Goal: Task Accomplishment & Management: Complete application form

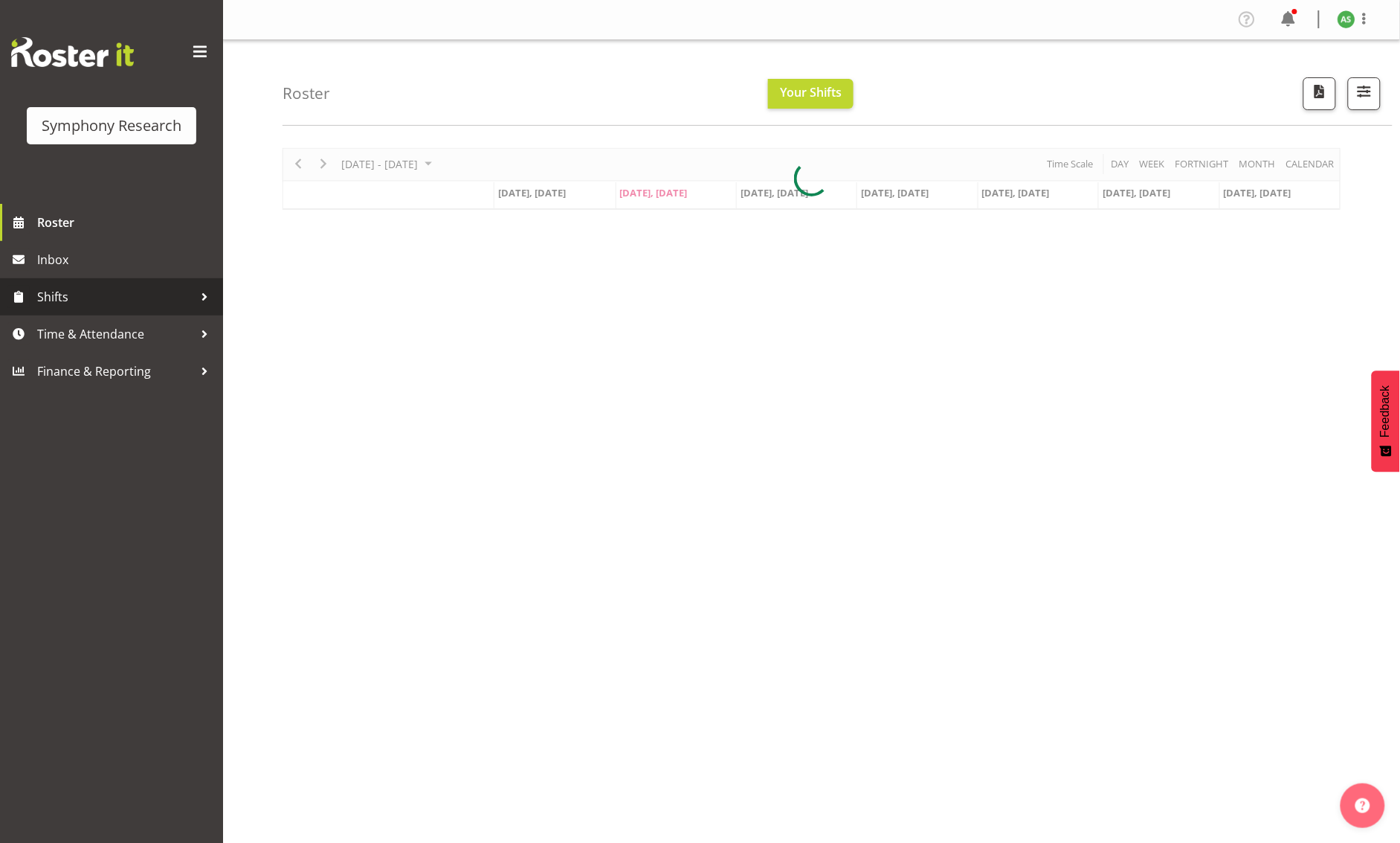
click at [61, 302] on span "Shifts" at bounding box center [115, 297] width 156 height 23
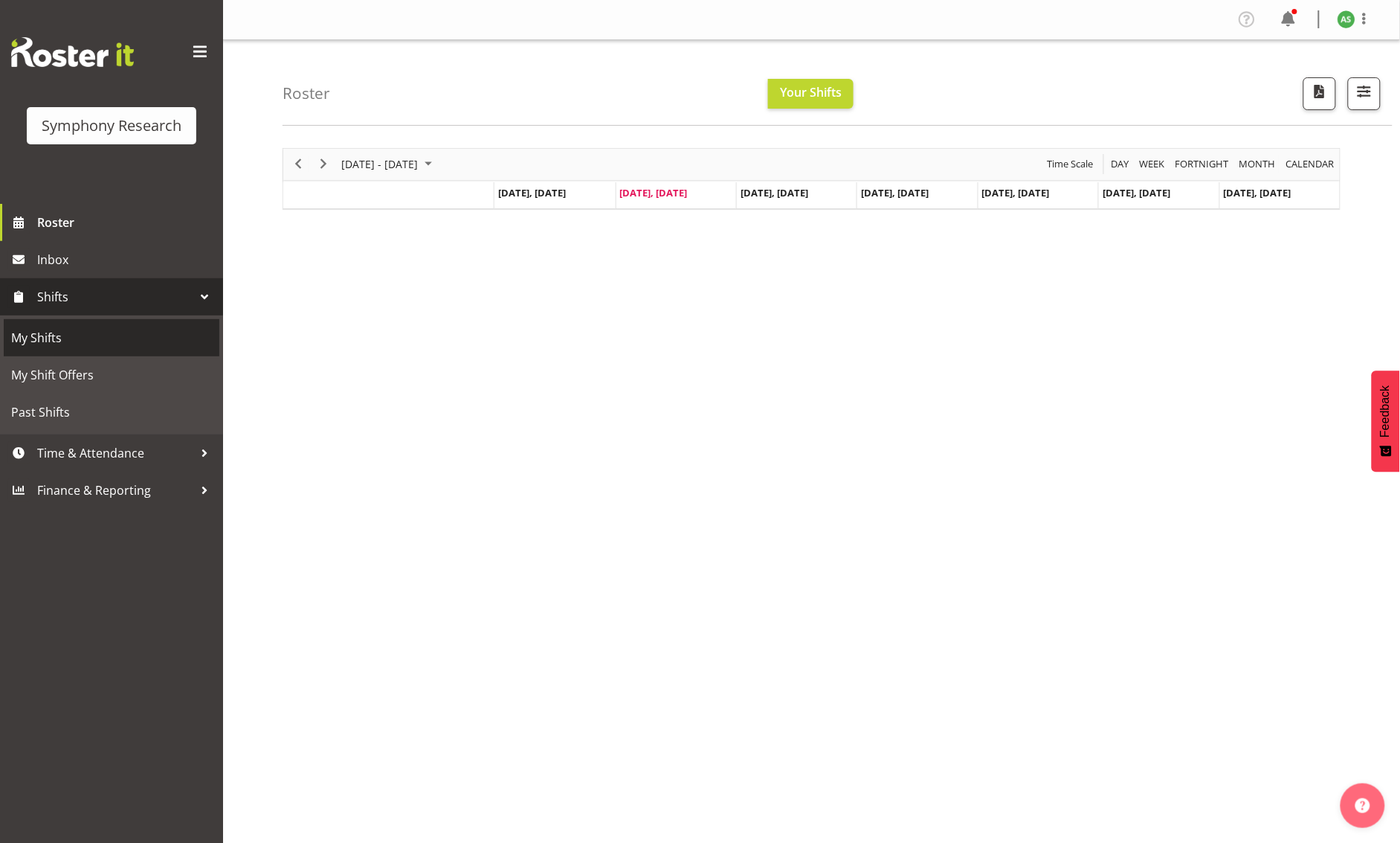
click at [64, 337] on span "My Shifts" at bounding box center [111, 337] width 201 height 23
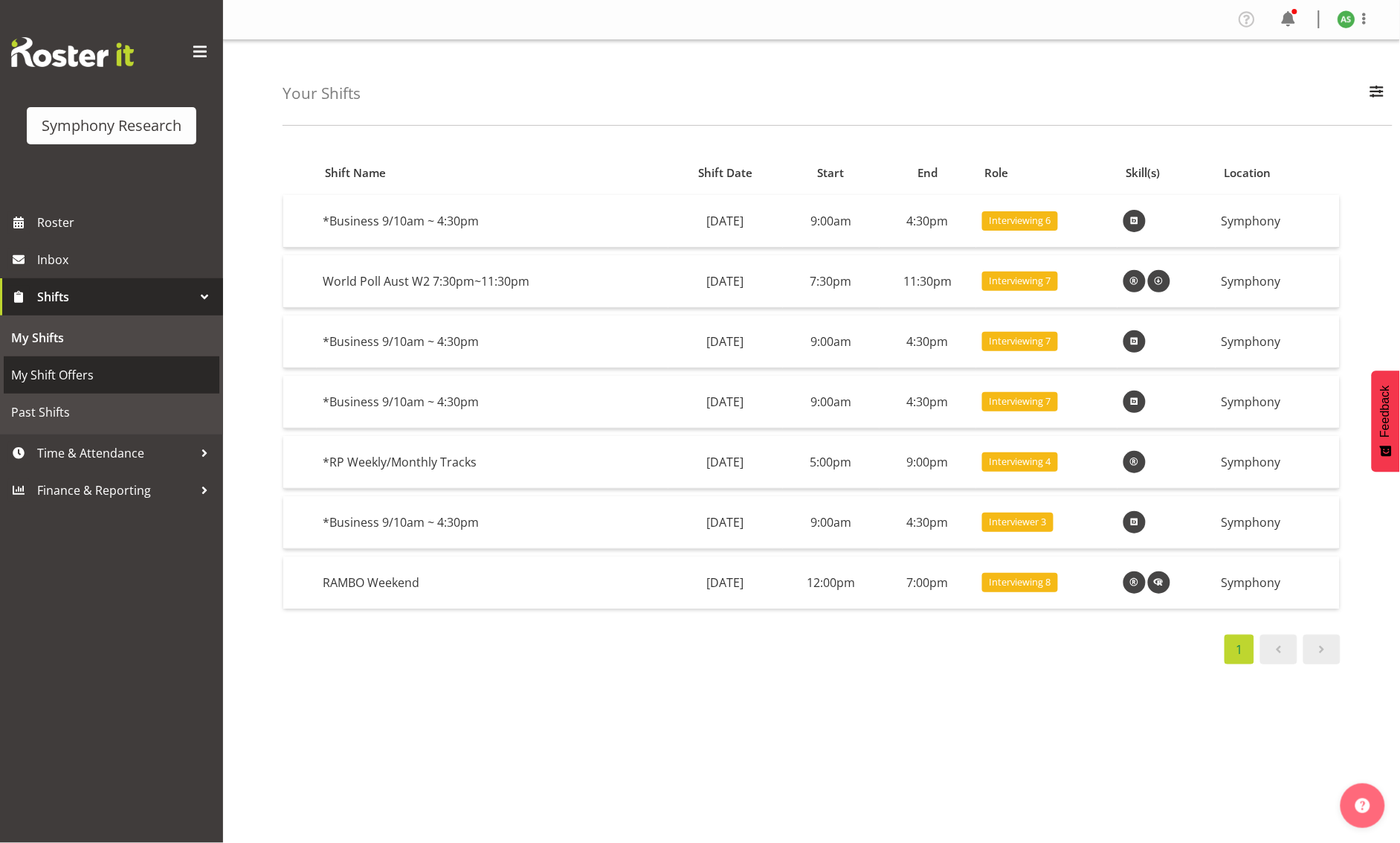
click at [78, 373] on span "My Shift Offers" at bounding box center [111, 374] width 201 height 23
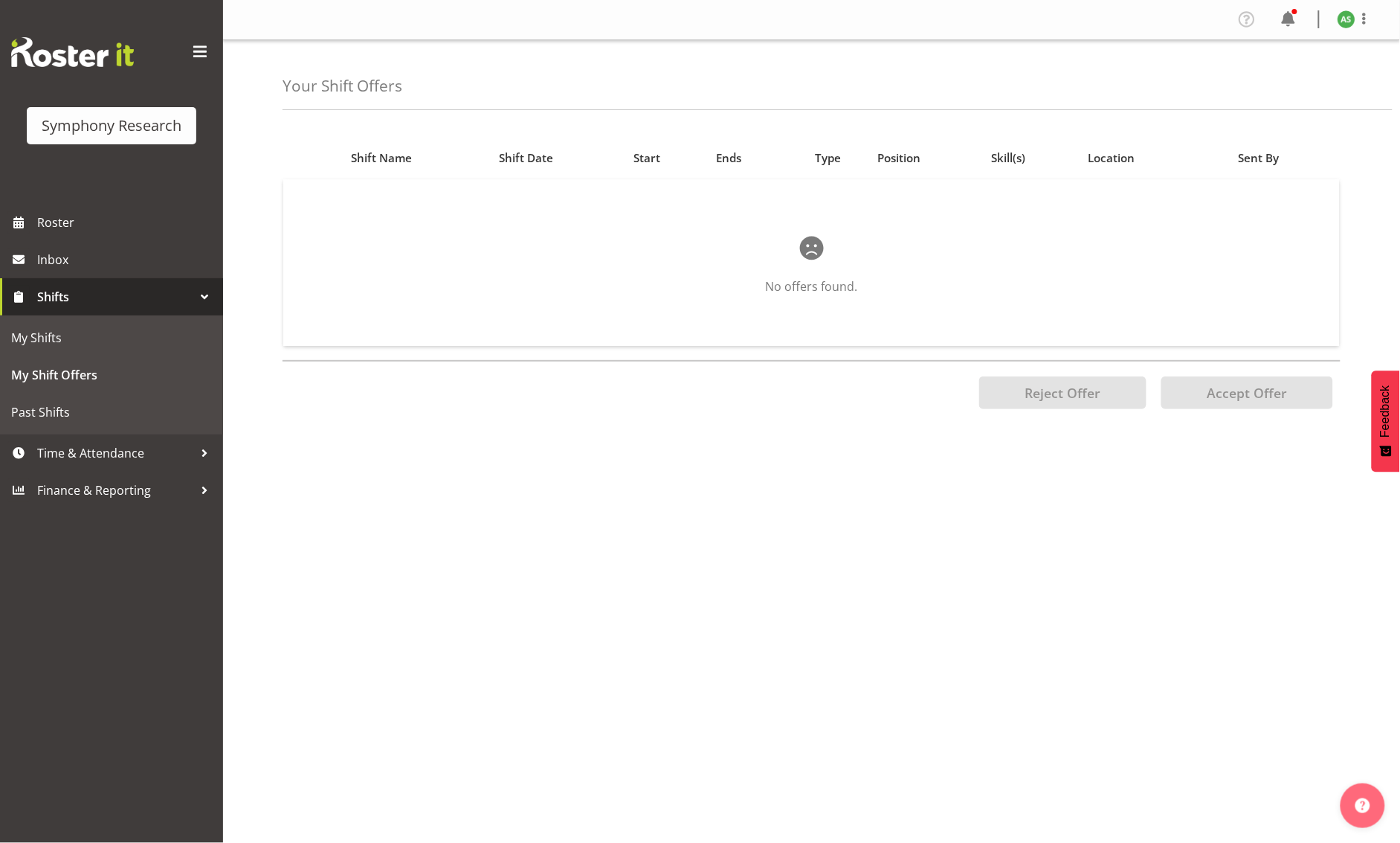
click at [78, 310] on link "Shifts" at bounding box center [111, 297] width 223 height 37
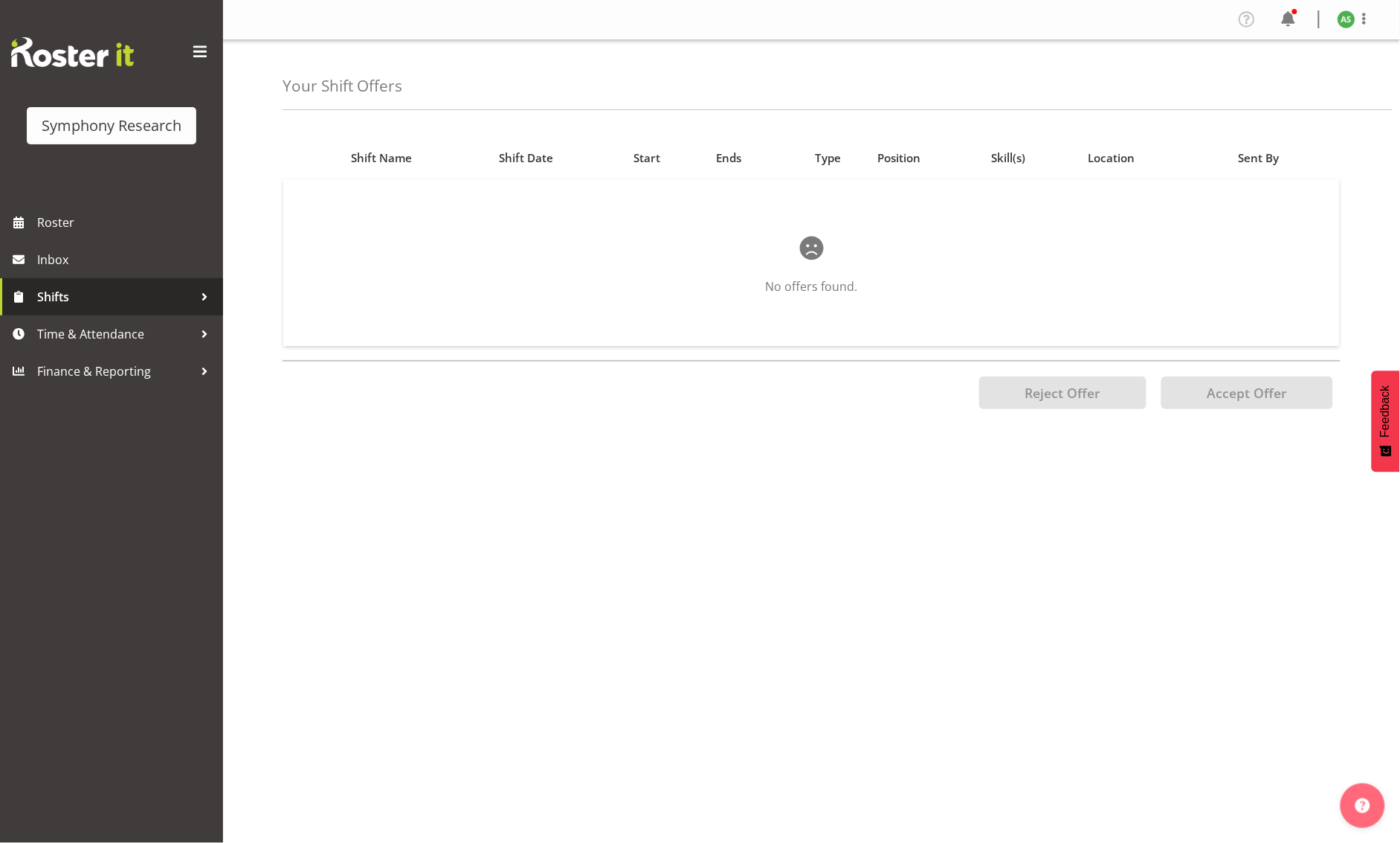
click at [79, 304] on span "Shifts" at bounding box center [115, 297] width 156 height 23
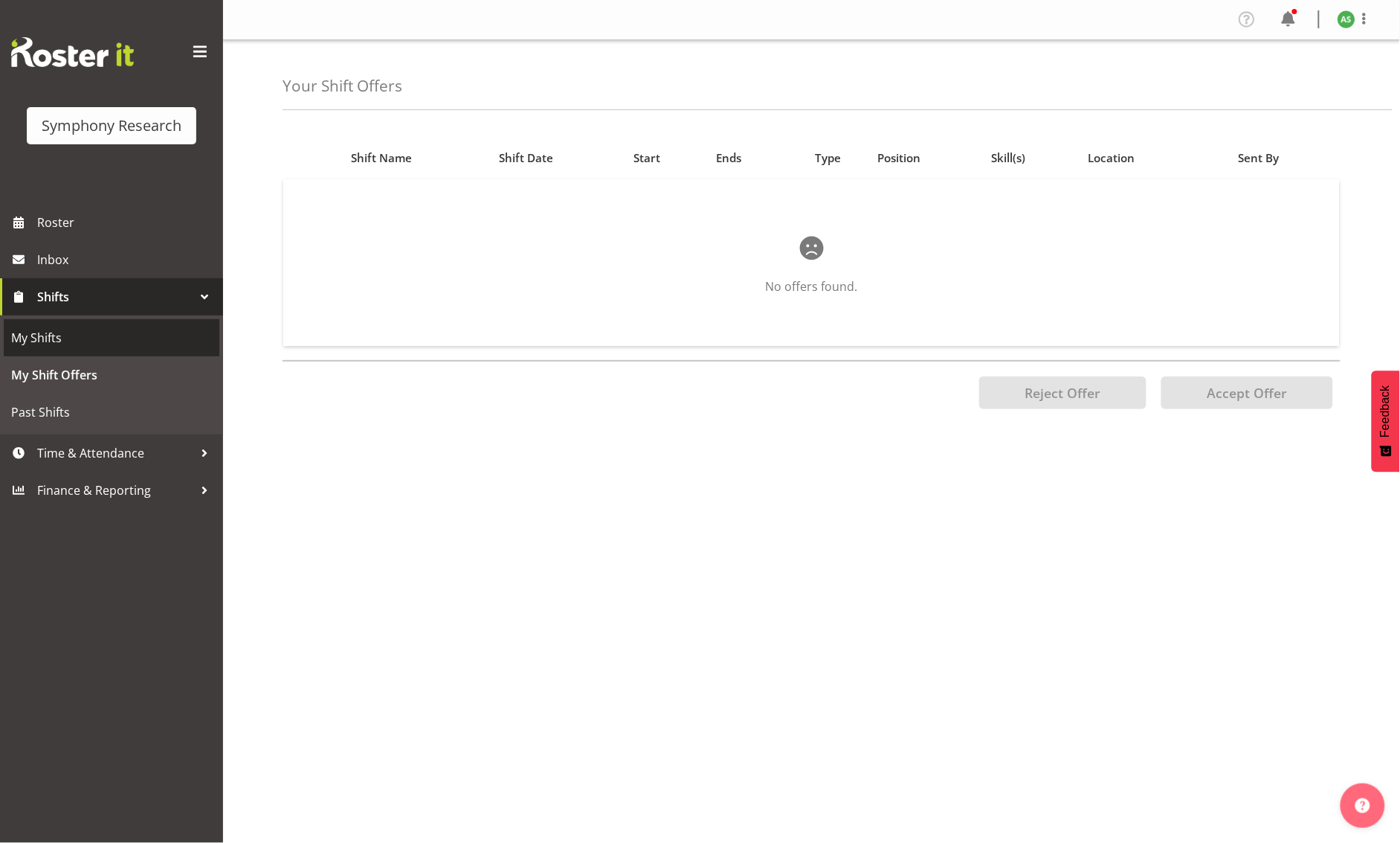
click at [49, 331] on span "My Shifts" at bounding box center [111, 337] width 201 height 23
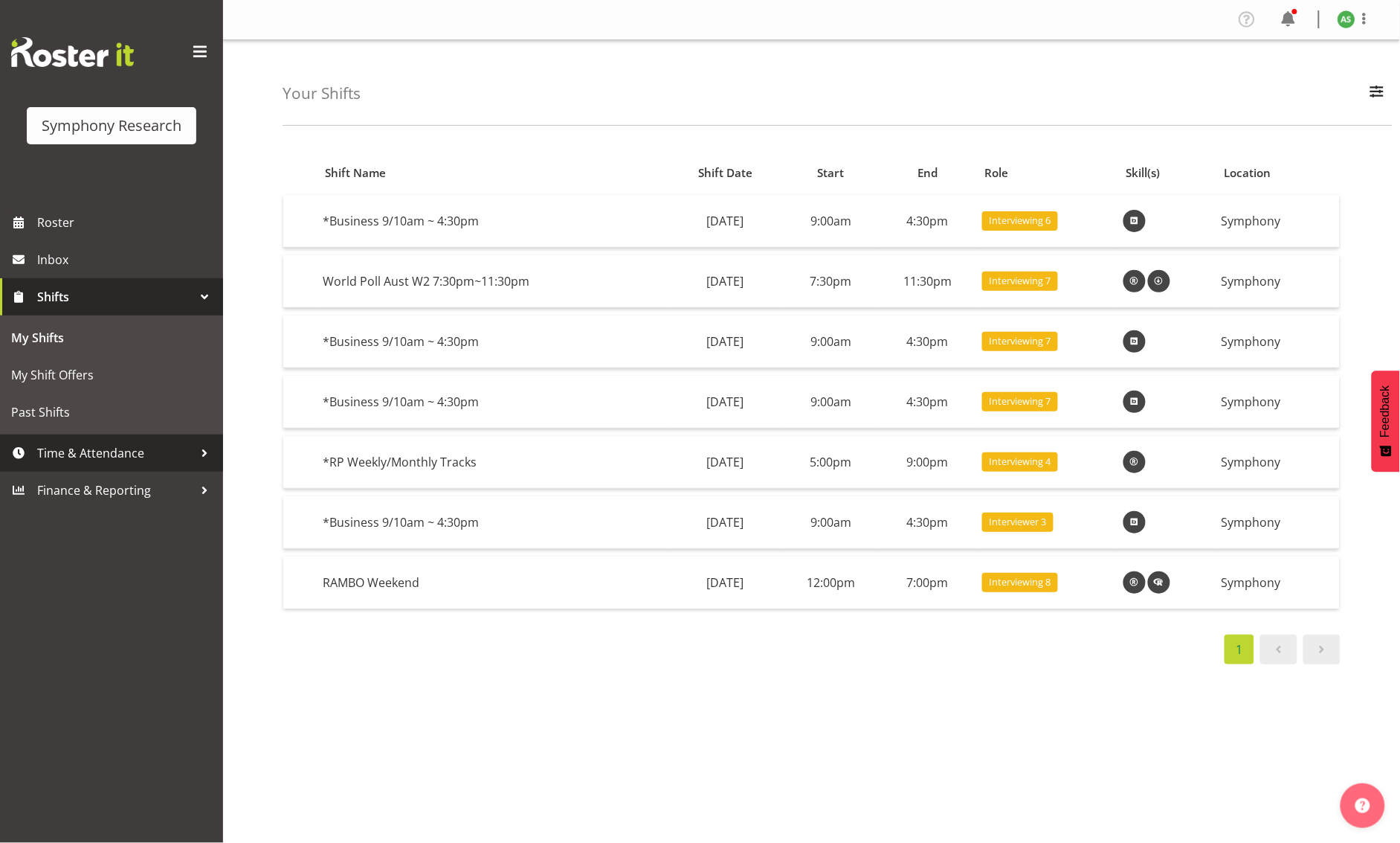
click at [119, 455] on span "Time & Attendance" at bounding box center [115, 453] width 156 height 23
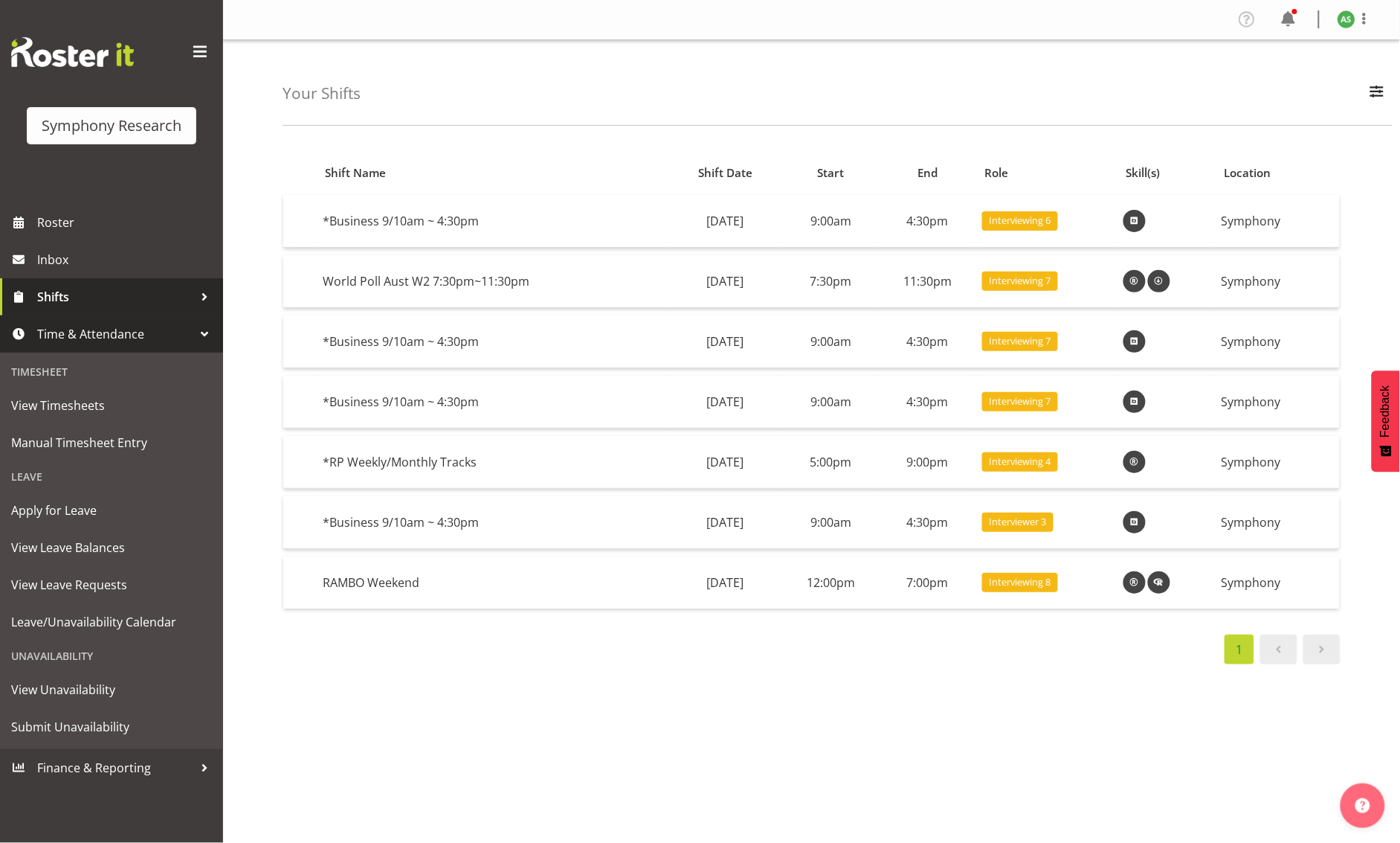
click at [76, 301] on span "Shifts" at bounding box center [115, 297] width 156 height 23
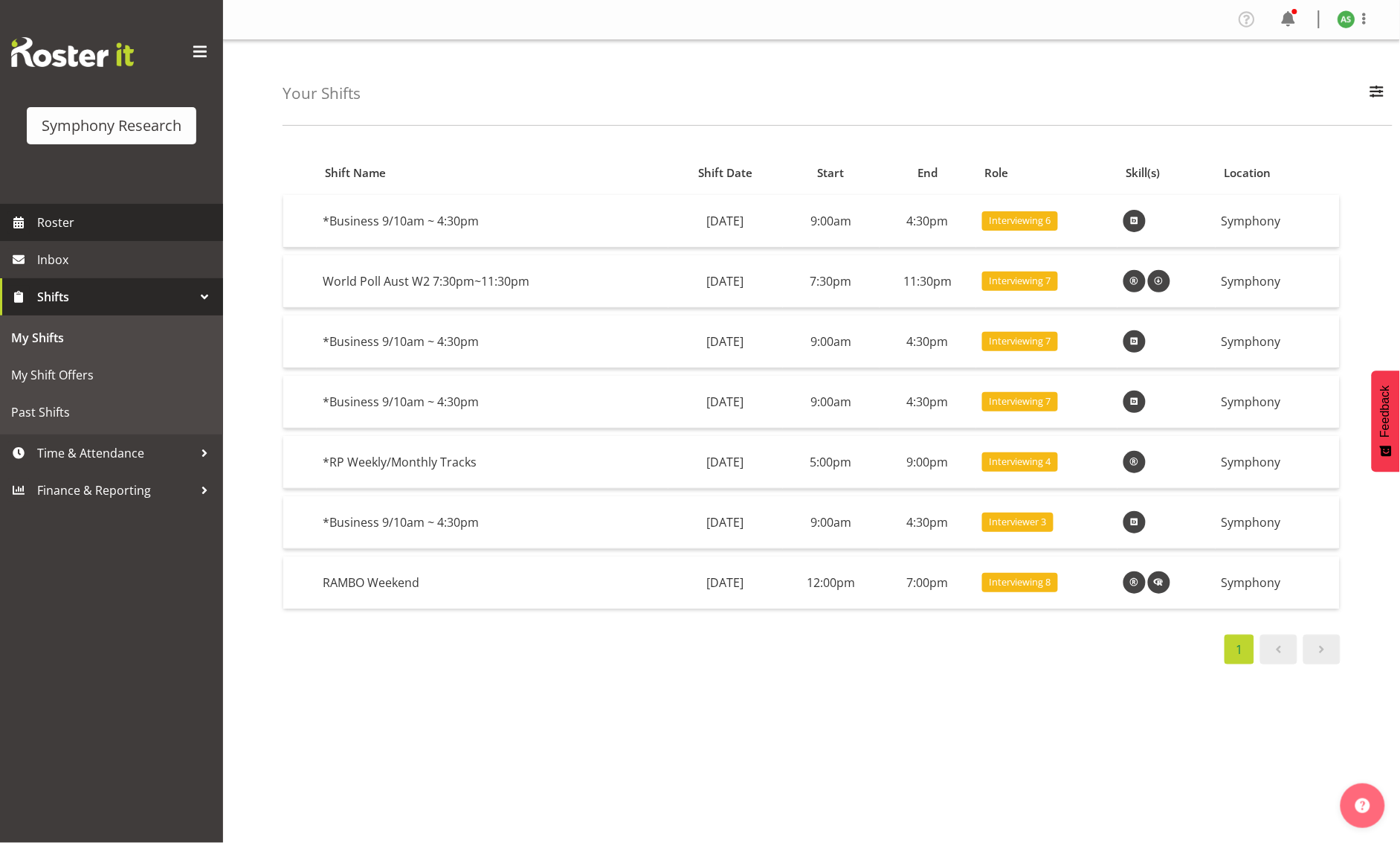
click at [62, 225] on span "Roster" at bounding box center [126, 222] width 178 height 23
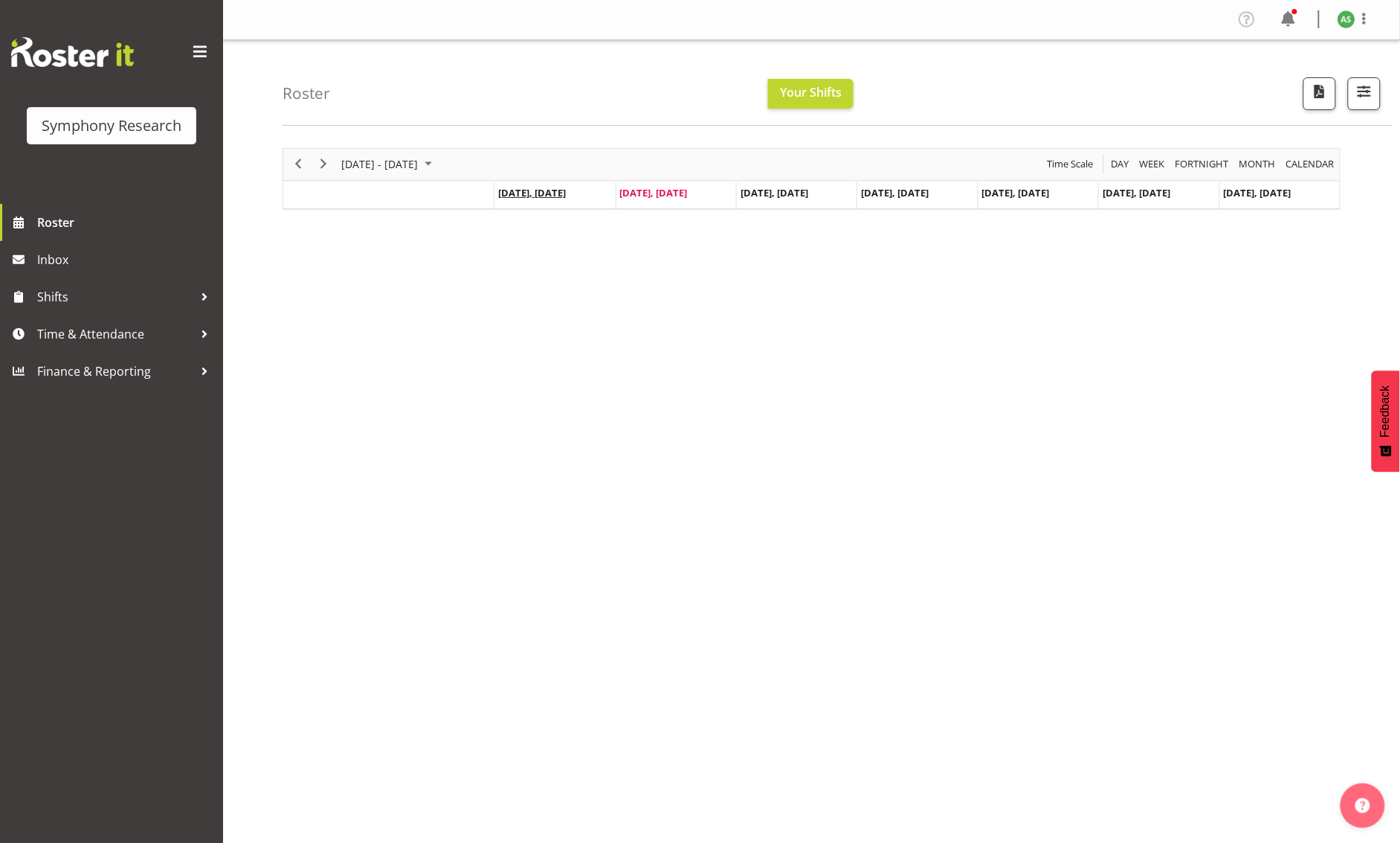
click at [536, 198] on span "Sep 29, Monday" at bounding box center [531, 193] width 67 height 13
click at [669, 191] on div "Sep 29 - Oct 05, 2025 Today Day Week Fortnight Month calendar Month Agenda Time…" at bounding box center [811, 178] width 1058 height 61
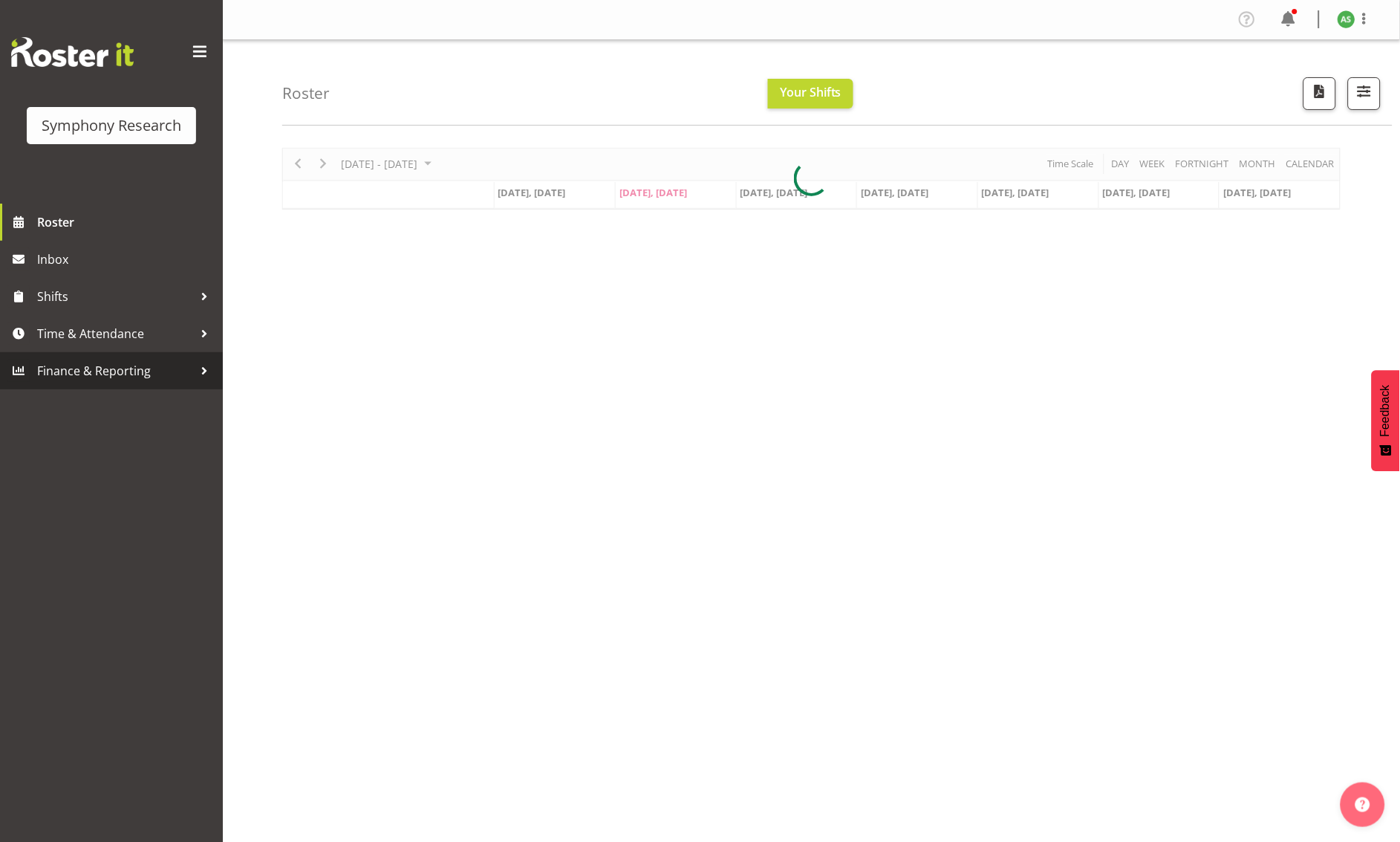
click at [113, 371] on span "Finance & Reporting" at bounding box center [115, 371] width 156 height 23
click at [101, 334] on span "Time & Attendance" at bounding box center [115, 334] width 156 height 23
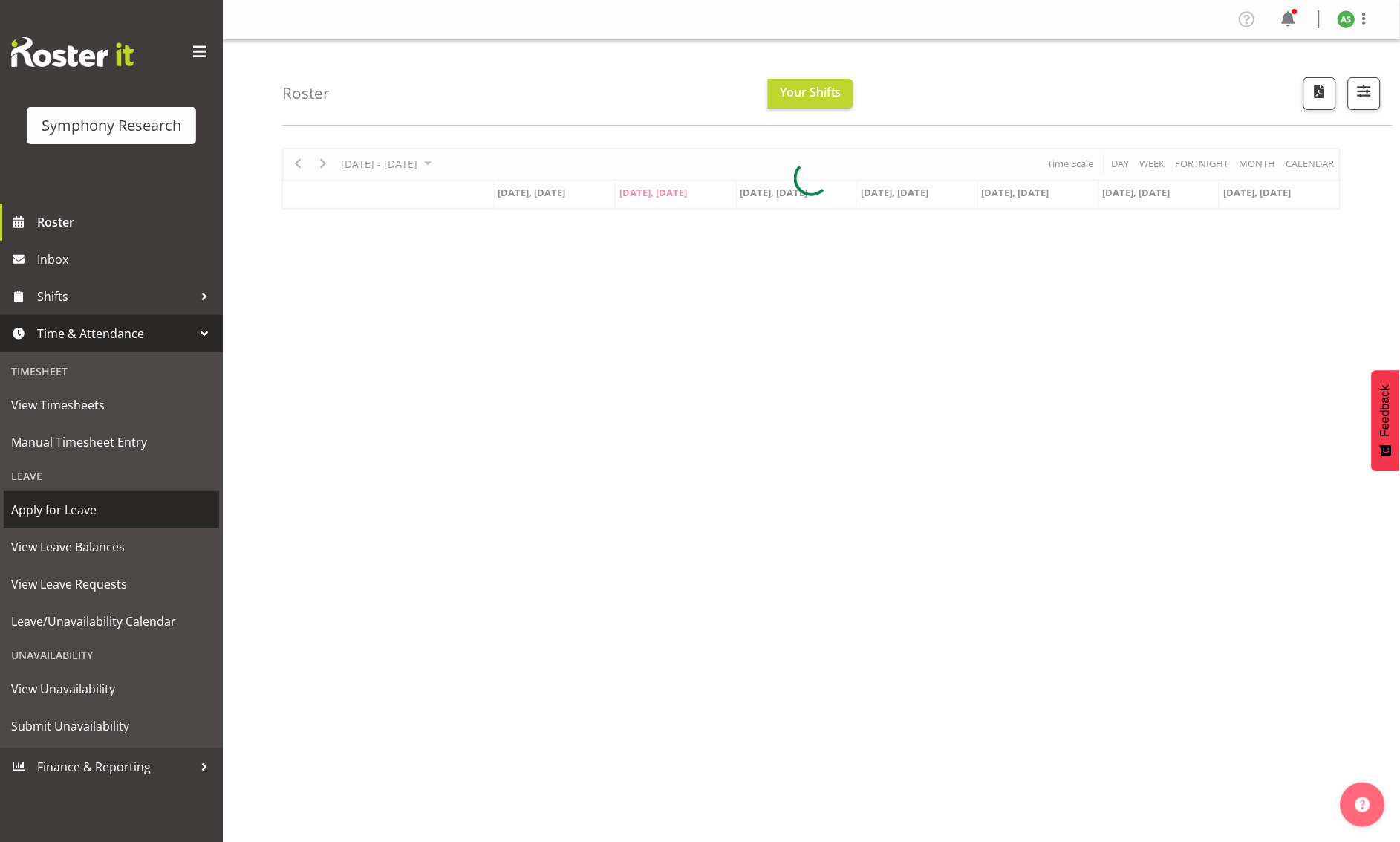
click at [86, 503] on span "Apply for Leave" at bounding box center [111, 509] width 201 height 23
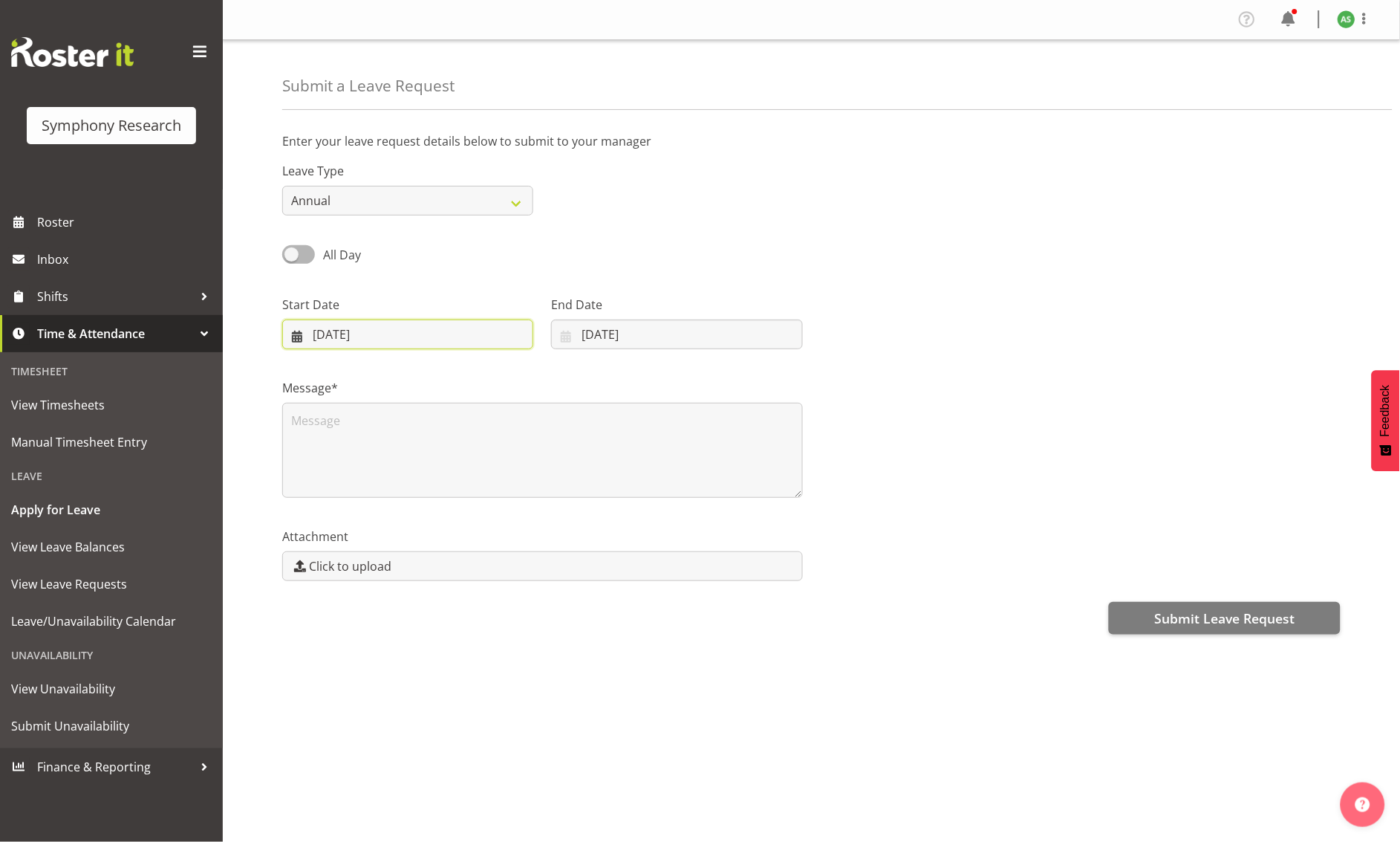
click at [345, 336] on input "30/09/2025" at bounding box center [407, 334] width 251 height 29
click at [499, 380] on span at bounding box center [504, 377] width 16 height 18
select select "9"
click at [490, 481] on link "11" at bounding box center [497, 484] width 29 height 28
type input "11/10/2025"
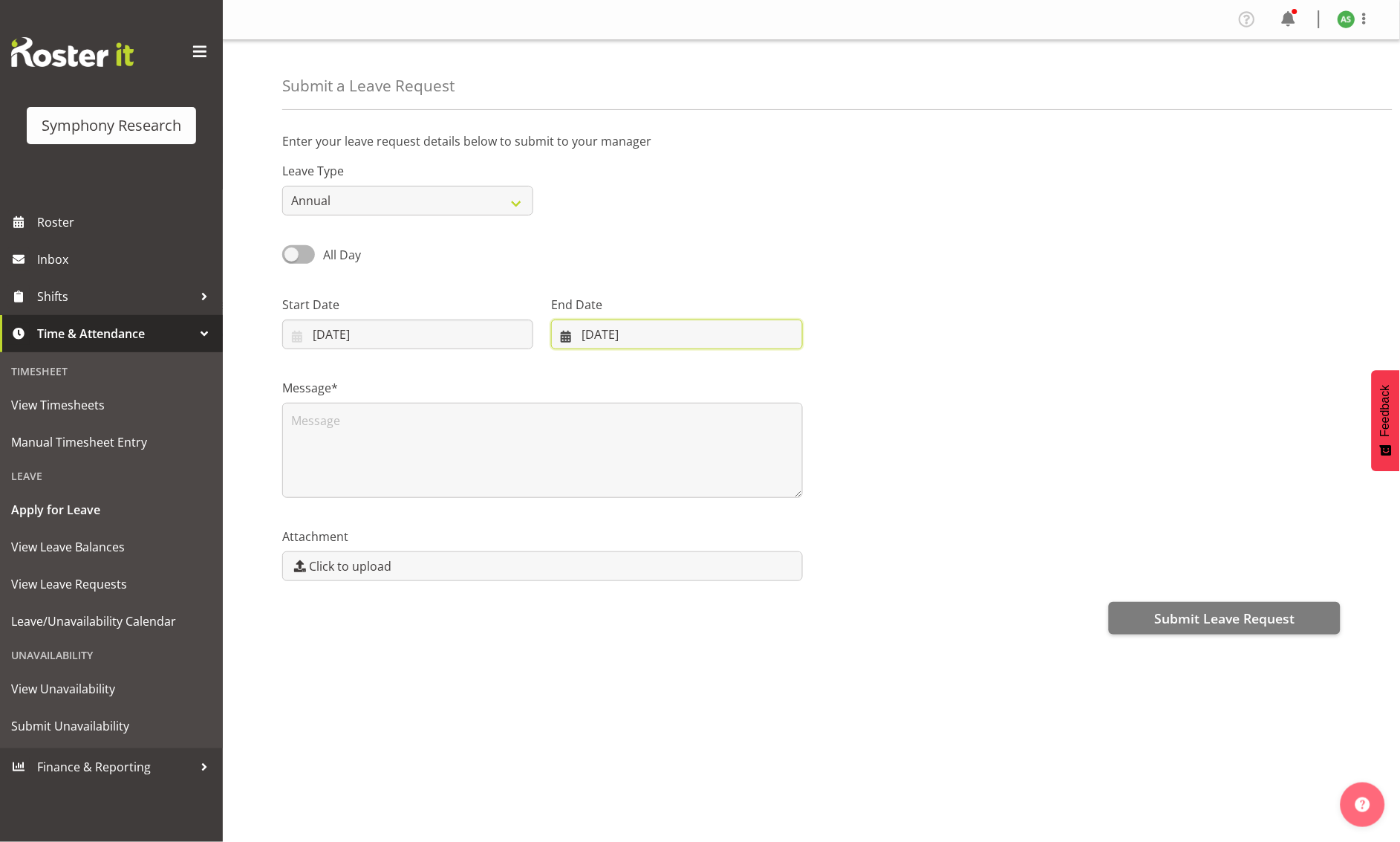
click at [590, 336] on input "30/09/2025" at bounding box center [676, 334] width 251 height 29
click at [753, 382] on span at bounding box center [758, 377] width 18 height 18
select select "9"
click at [584, 510] on span "12" at bounding box center [579, 511] width 12 height 14
type input "12/10/2025"
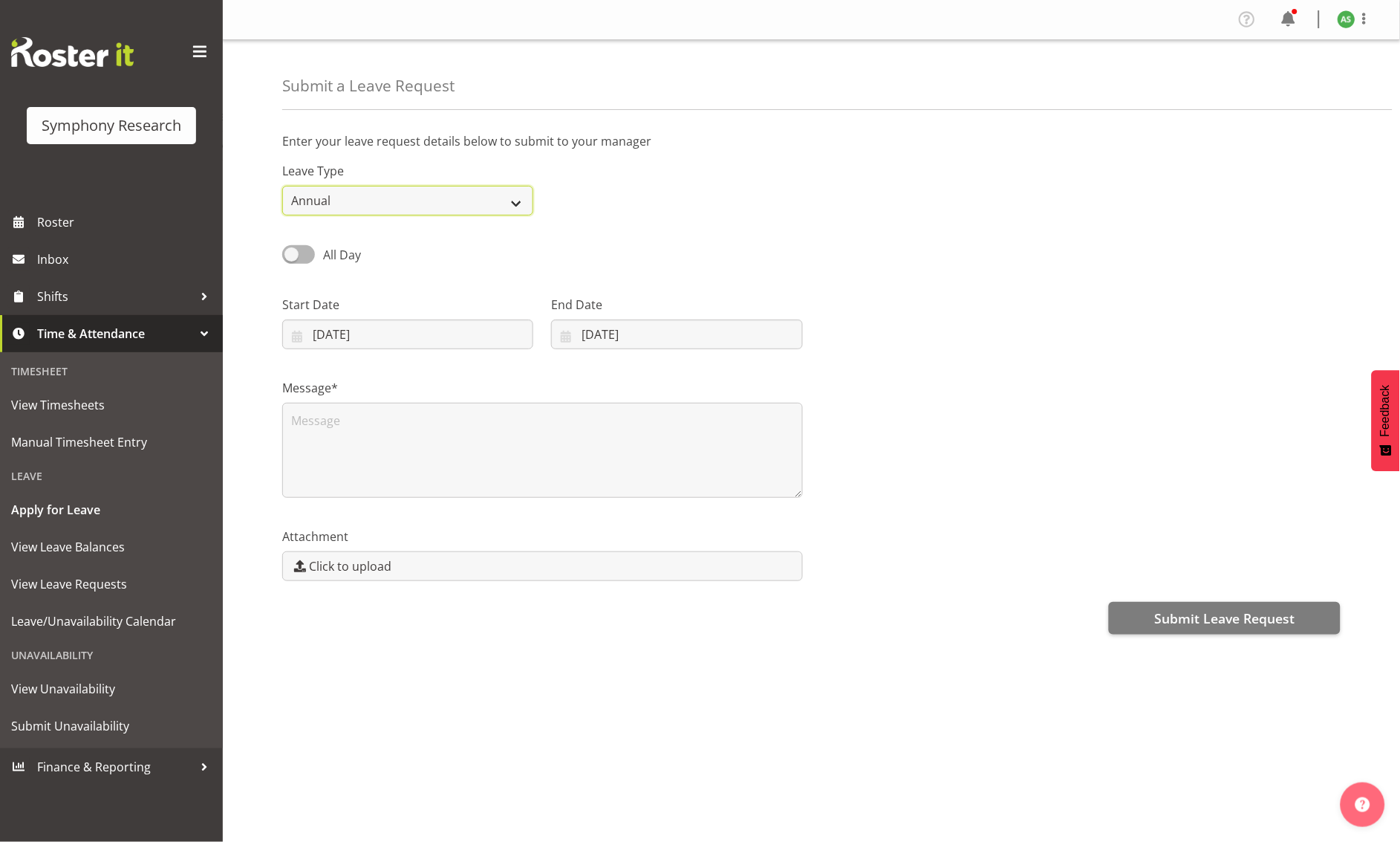
click at [433, 197] on select "Annual Sick Leave Without Pay Bereavement Domestic Violence Parental Jury Servi…" at bounding box center [407, 200] width 251 height 29
select select "Sick"
click at [282, 186] on select "Annual Sick Leave Without Pay Bereavement Domestic Violence Parental Jury Servi…" at bounding box center [407, 200] width 251 height 29
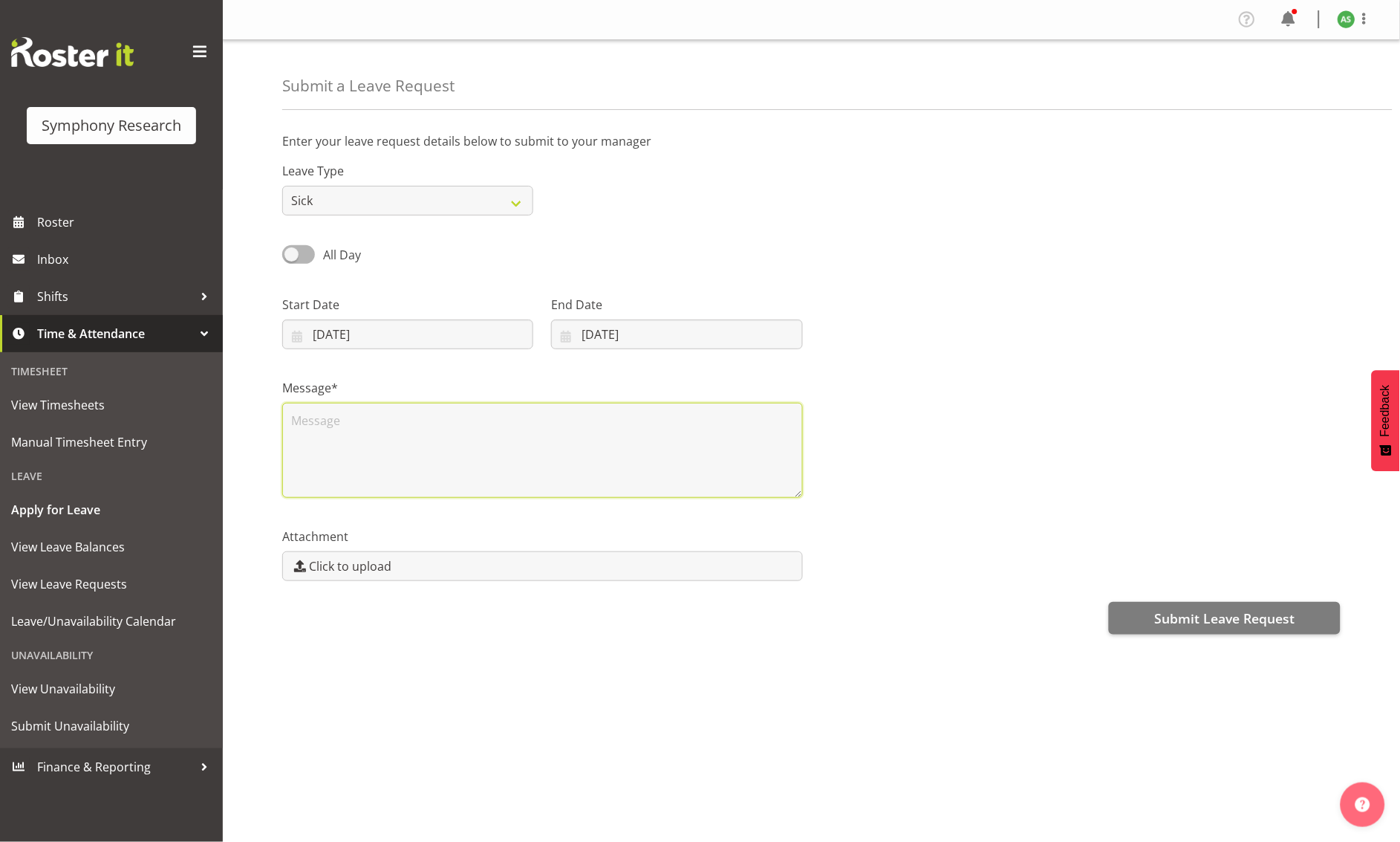
click at [407, 445] on textarea at bounding box center [543, 450] width 521 height 95
type textarea "L"
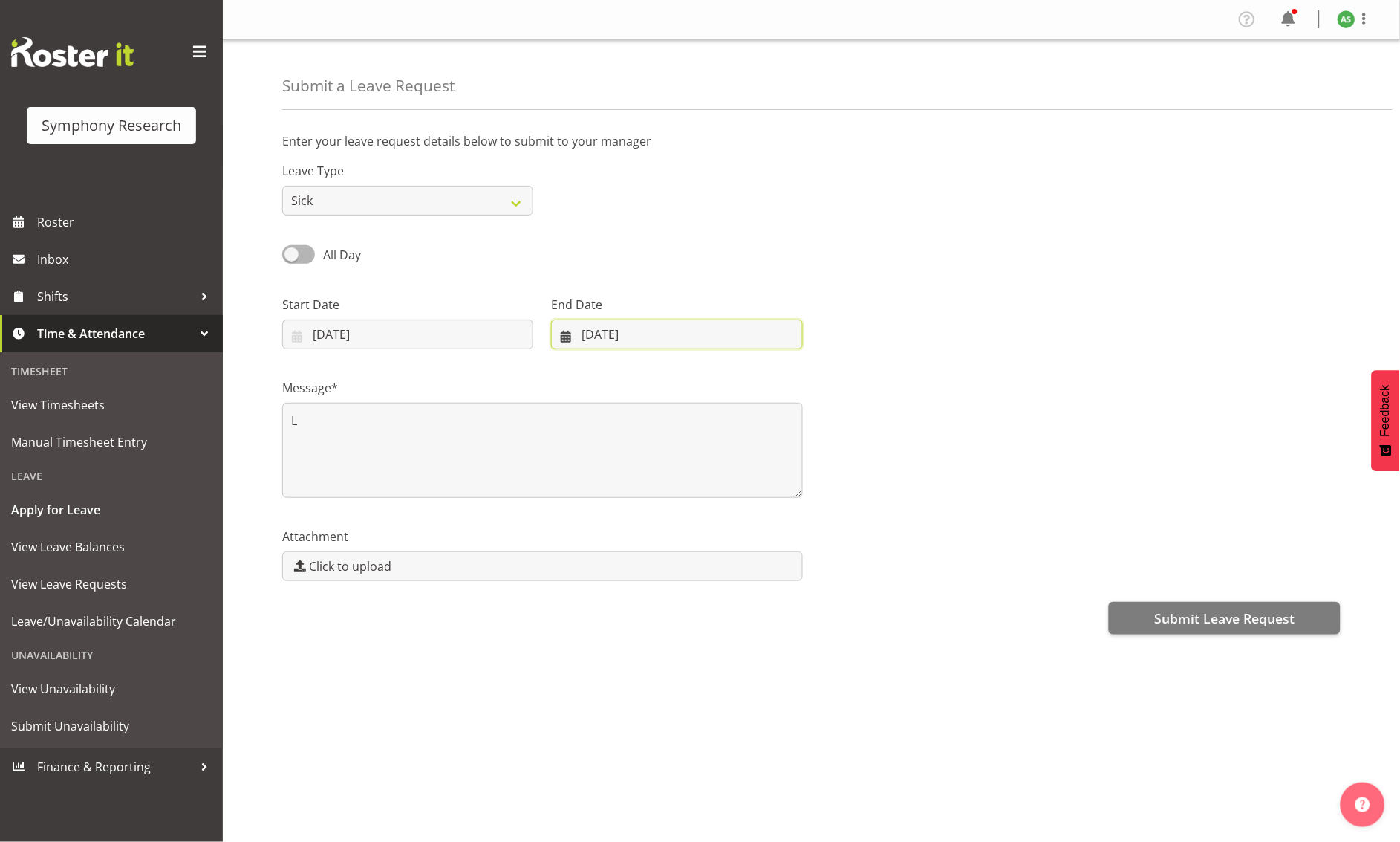
click at [599, 334] on input "12/10/2025" at bounding box center [676, 334] width 251 height 29
click at [1074, 445] on div "Message* L" at bounding box center [810, 432] width 1076 height 149
click at [500, 203] on select "Annual Sick Leave Without Pay Bereavement Domestic Violence Parental Jury Servi…" at bounding box center [407, 200] width 251 height 29
select select "Leave Without Pay"
click at [282, 186] on select "Annual Sick Leave Without Pay Bereavement Domestic Violence Parental Jury Servi…" at bounding box center [407, 200] width 251 height 29
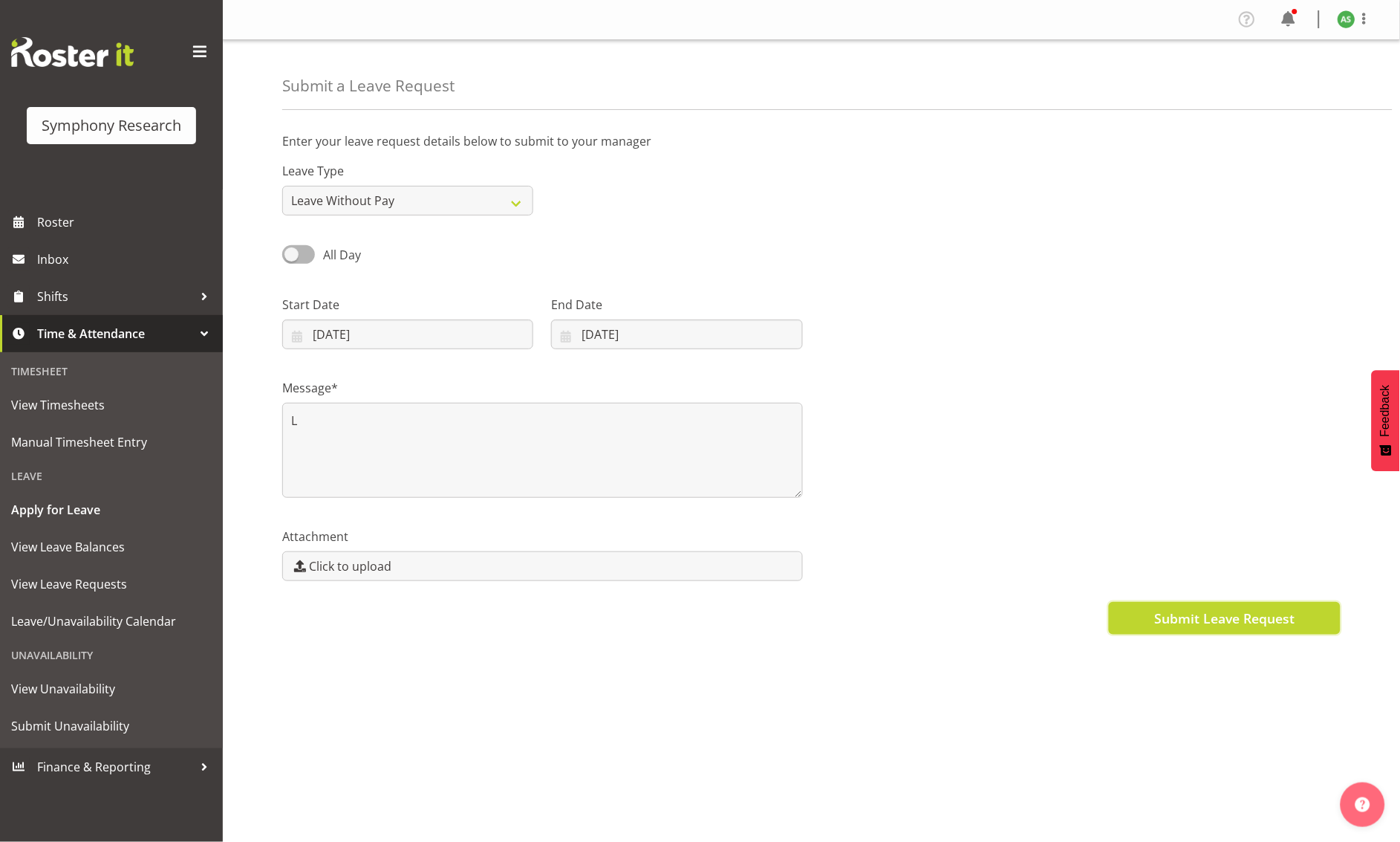
click at [1138, 613] on button "Submit Leave Request" at bounding box center [1224, 618] width 232 height 33
